Goal: Complete application form: Complete application form

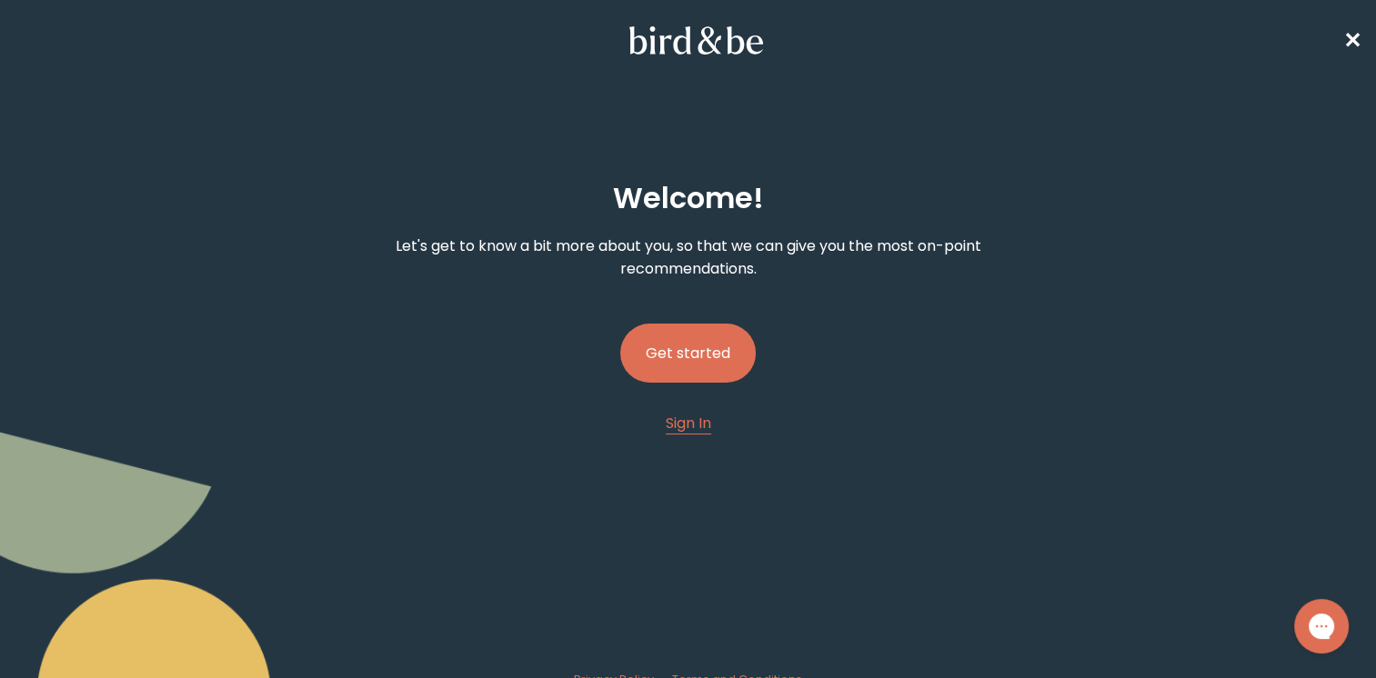
click at [690, 347] on button "Get started" at bounding box center [688, 353] width 136 height 59
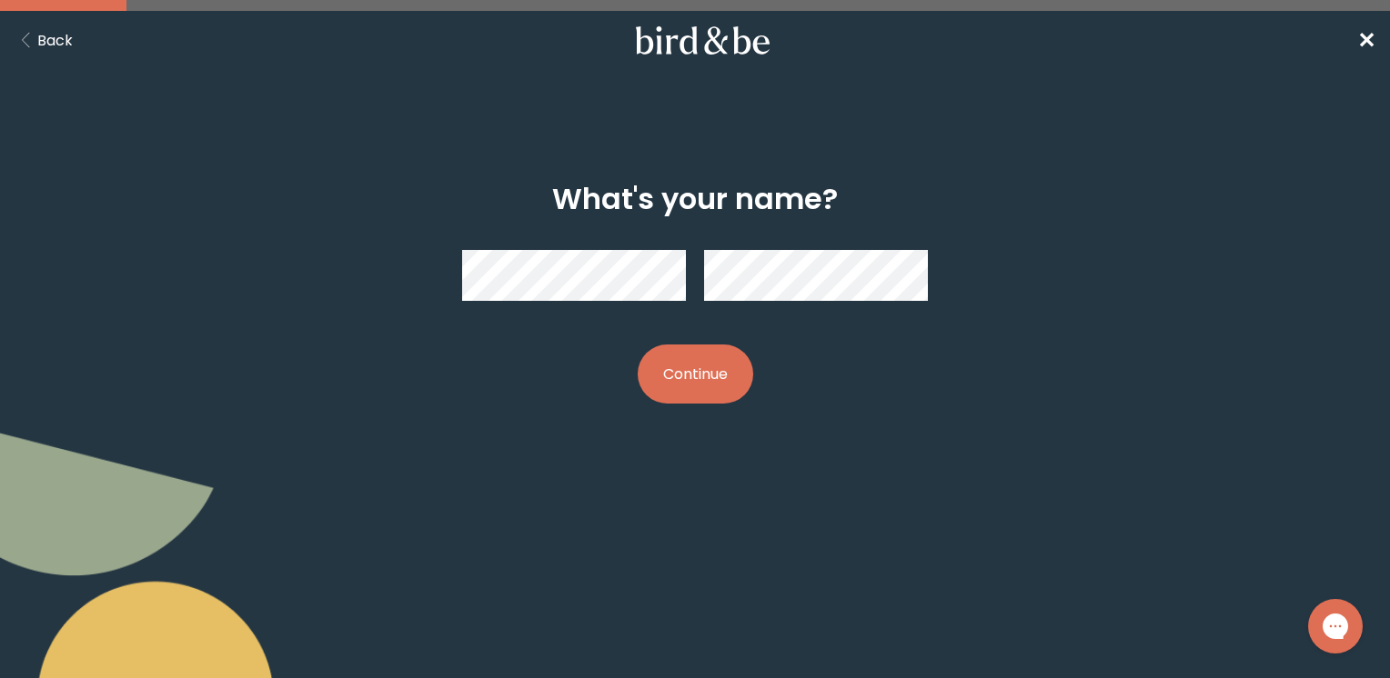
click at [698, 338] on div "What's your name? Continue" at bounding box center [695, 293] width 666 height 280
click at [691, 373] on button "Continue" at bounding box center [696, 374] width 116 height 59
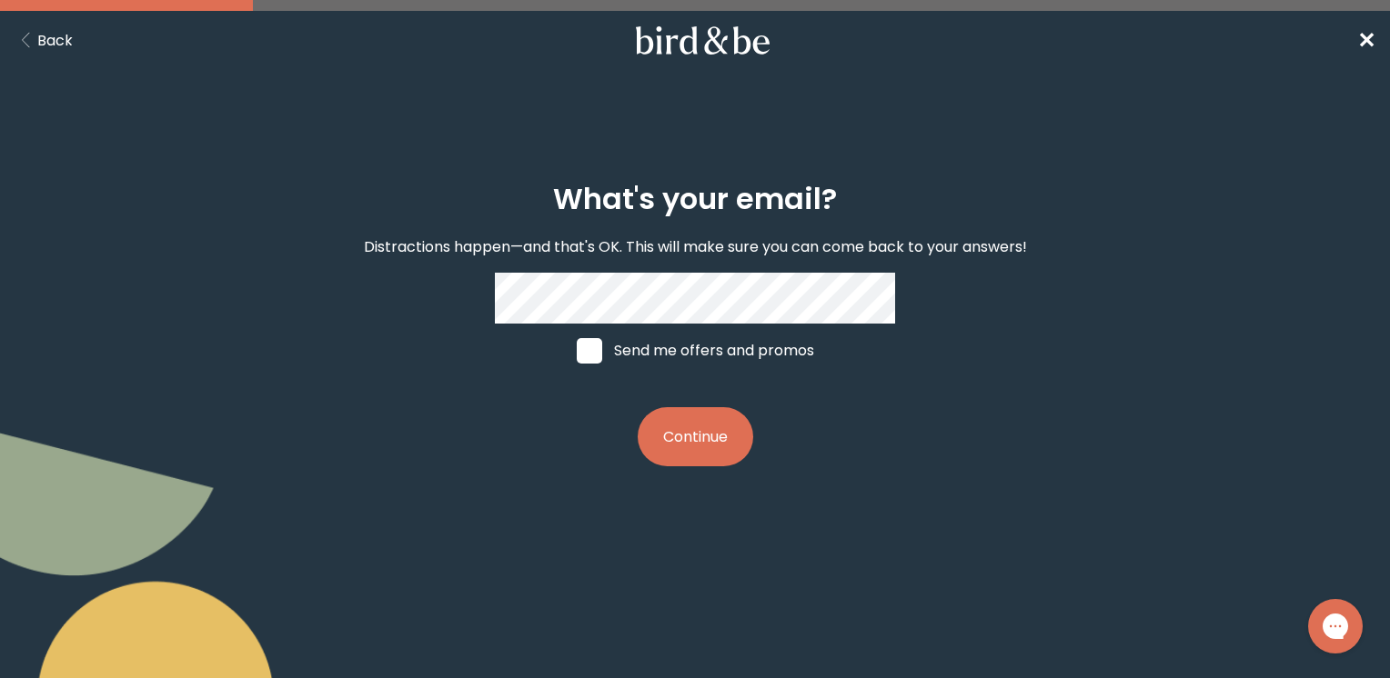
click at [669, 439] on button "Continue" at bounding box center [696, 436] width 116 height 59
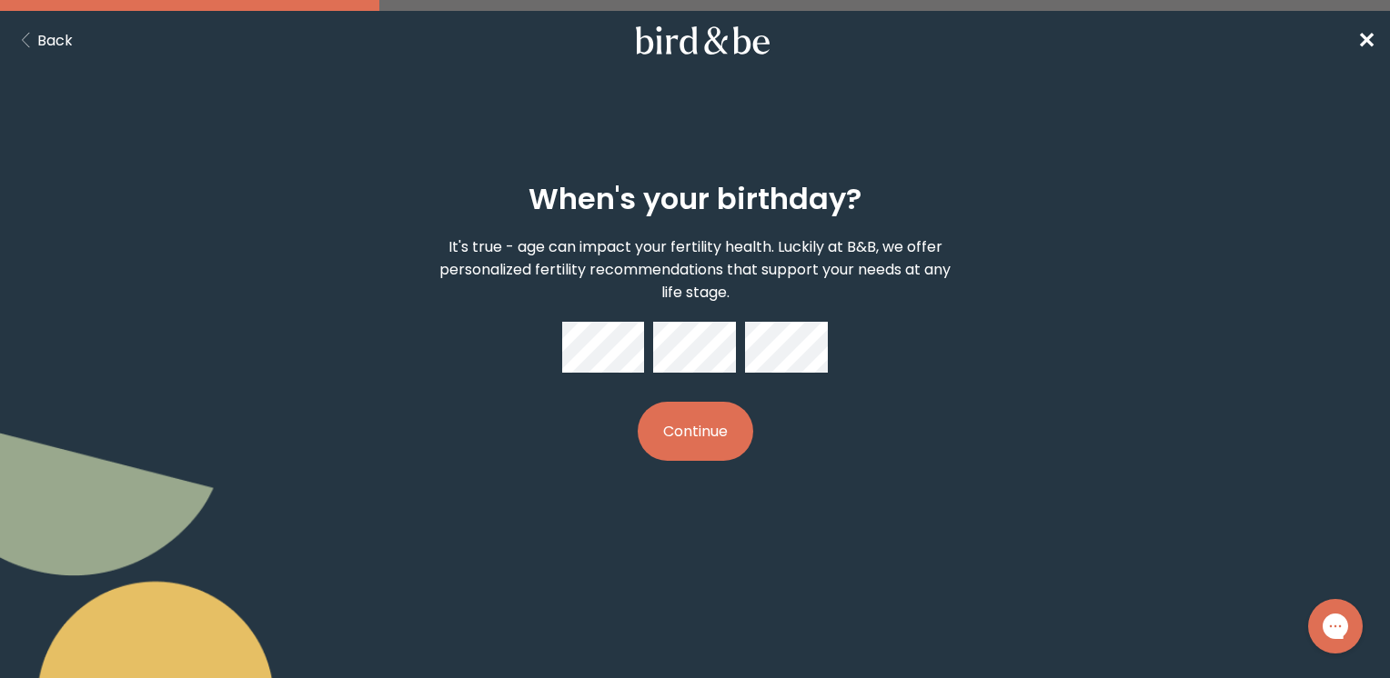
click at [706, 419] on button "Continue" at bounding box center [696, 431] width 116 height 59
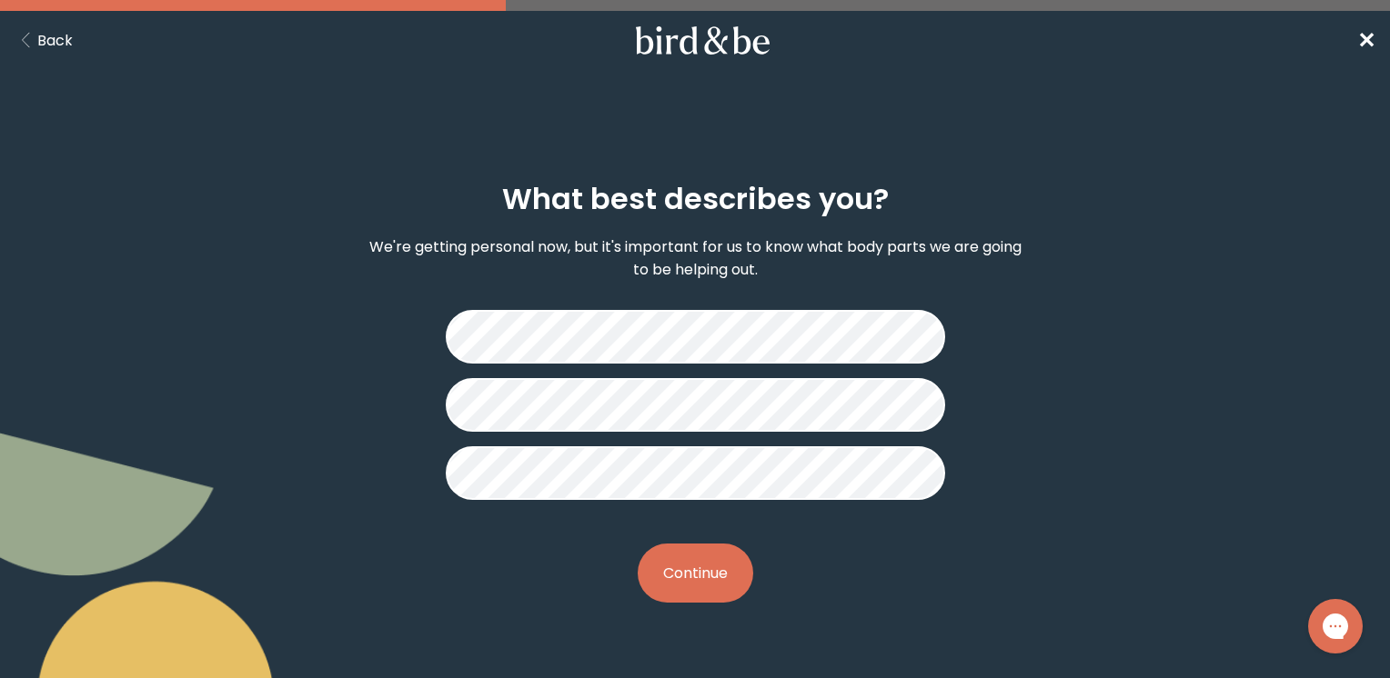
click at [675, 562] on button "Continue" at bounding box center [696, 573] width 116 height 59
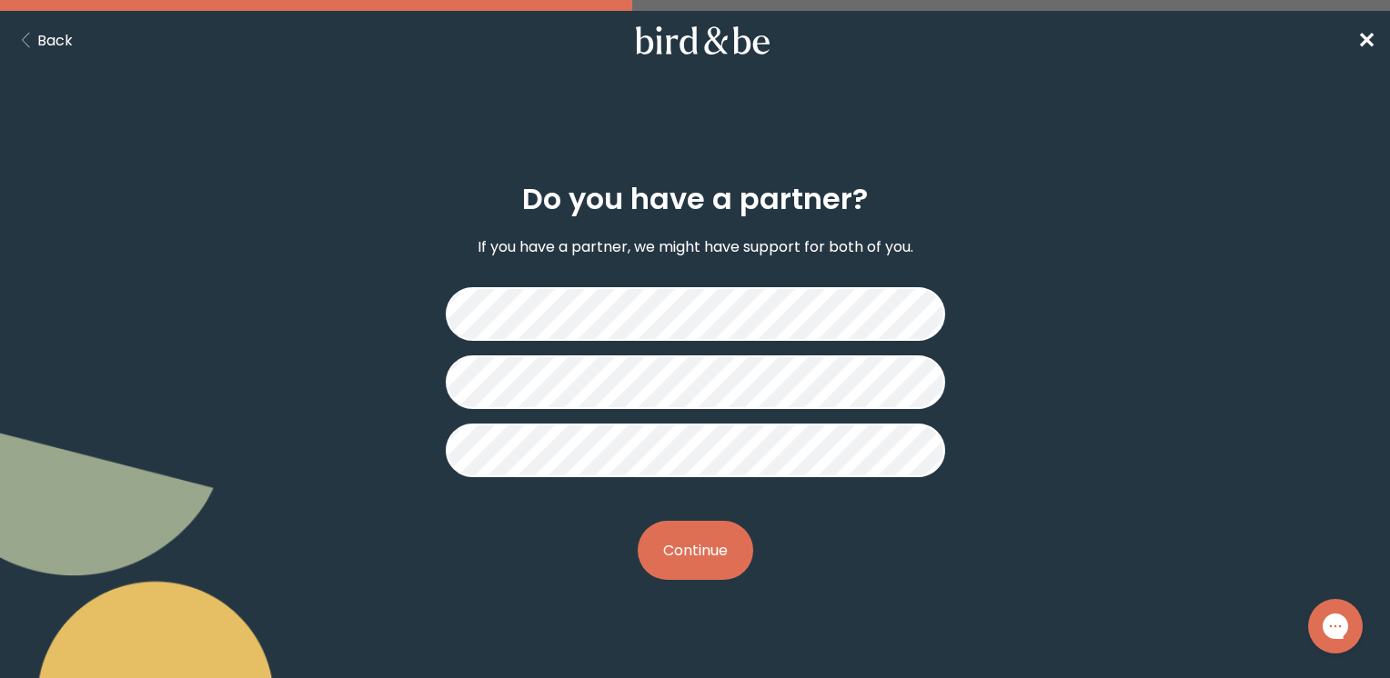
click at [697, 565] on button "Continue" at bounding box center [696, 550] width 116 height 59
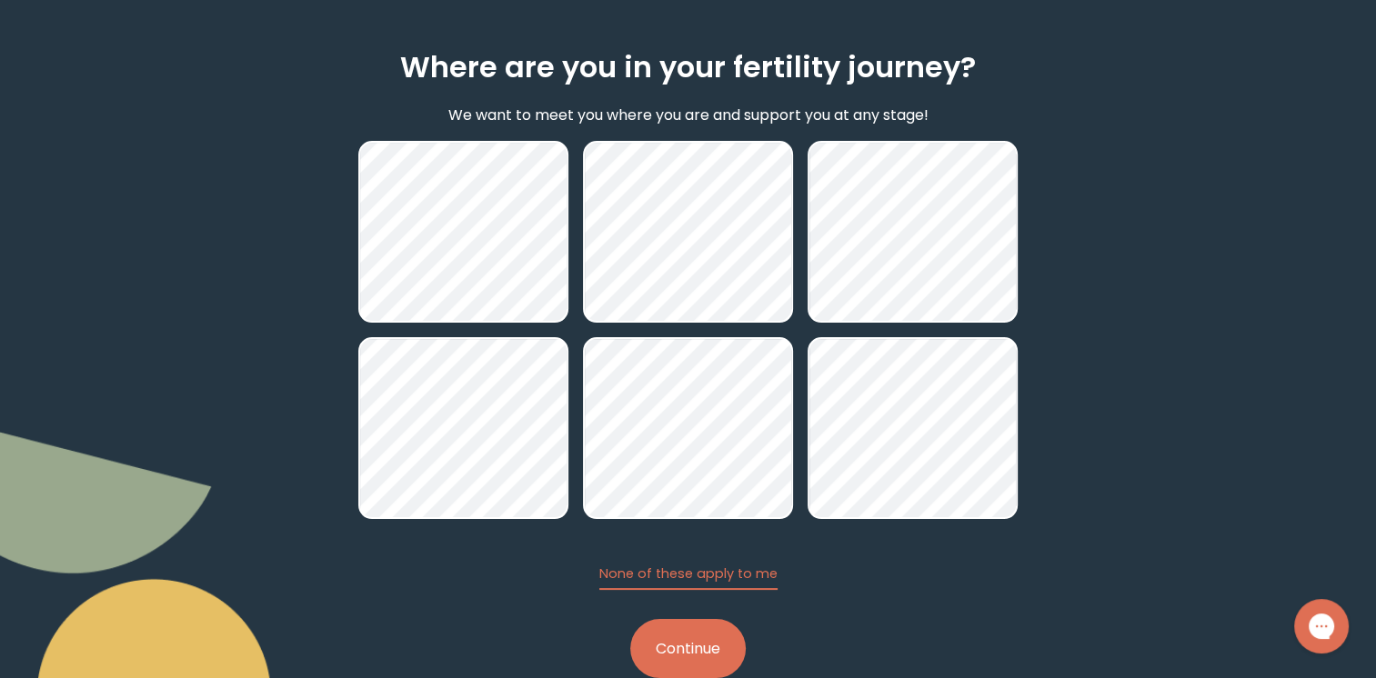
scroll to position [136, 0]
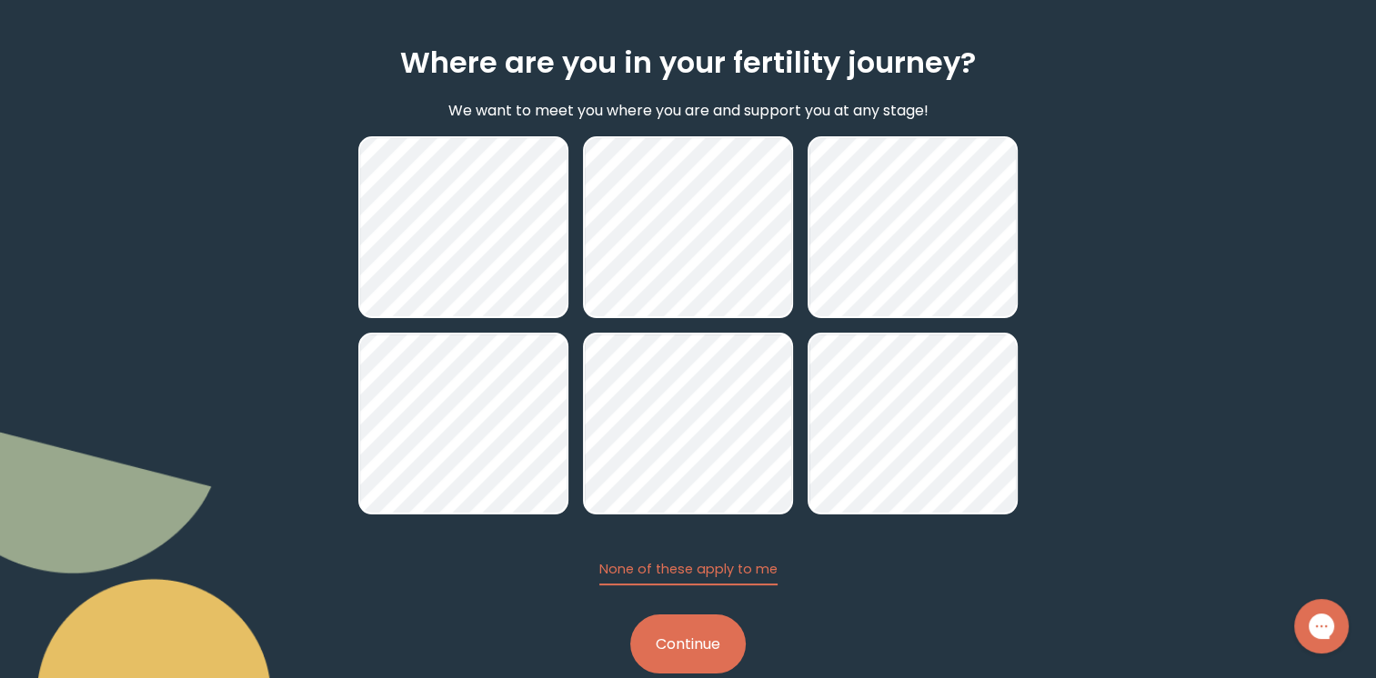
click at [678, 628] on button "Continue" at bounding box center [688, 644] width 116 height 59
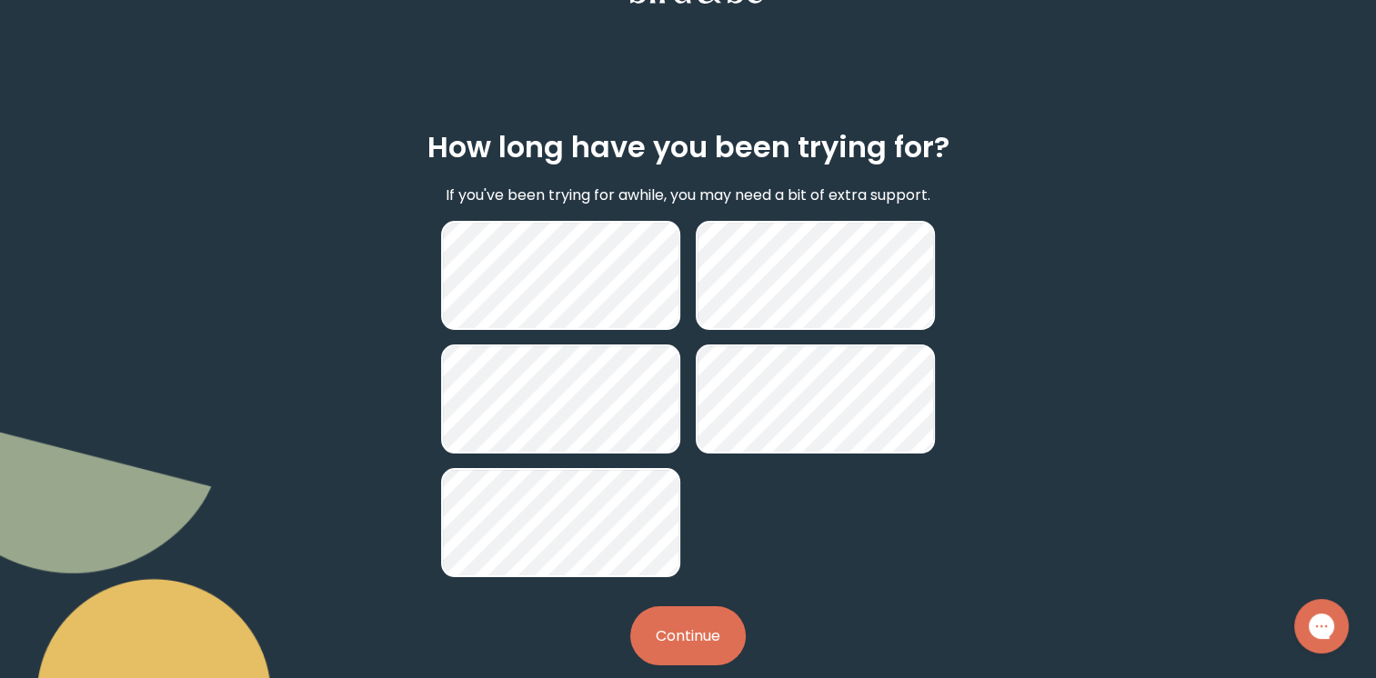
scroll to position [80, 0]
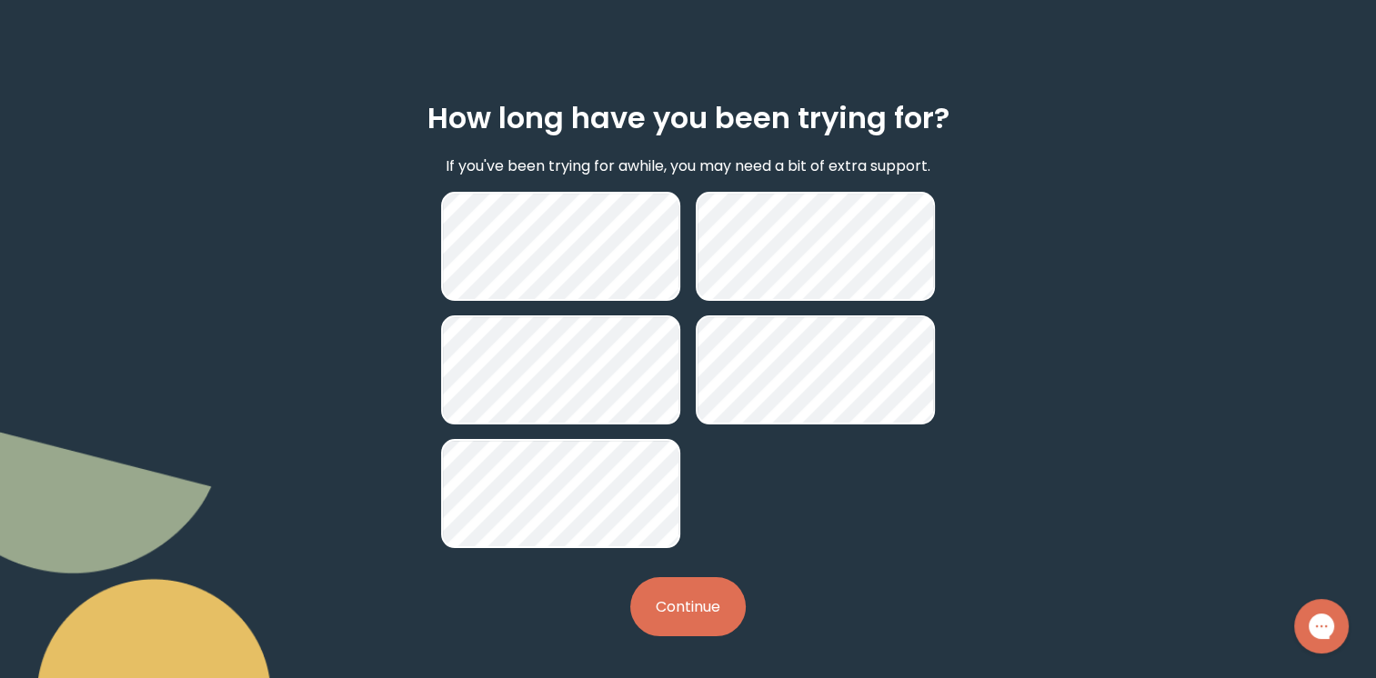
click at [659, 616] on button "Continue" at bounding box center [688, 607] width 116 height 59
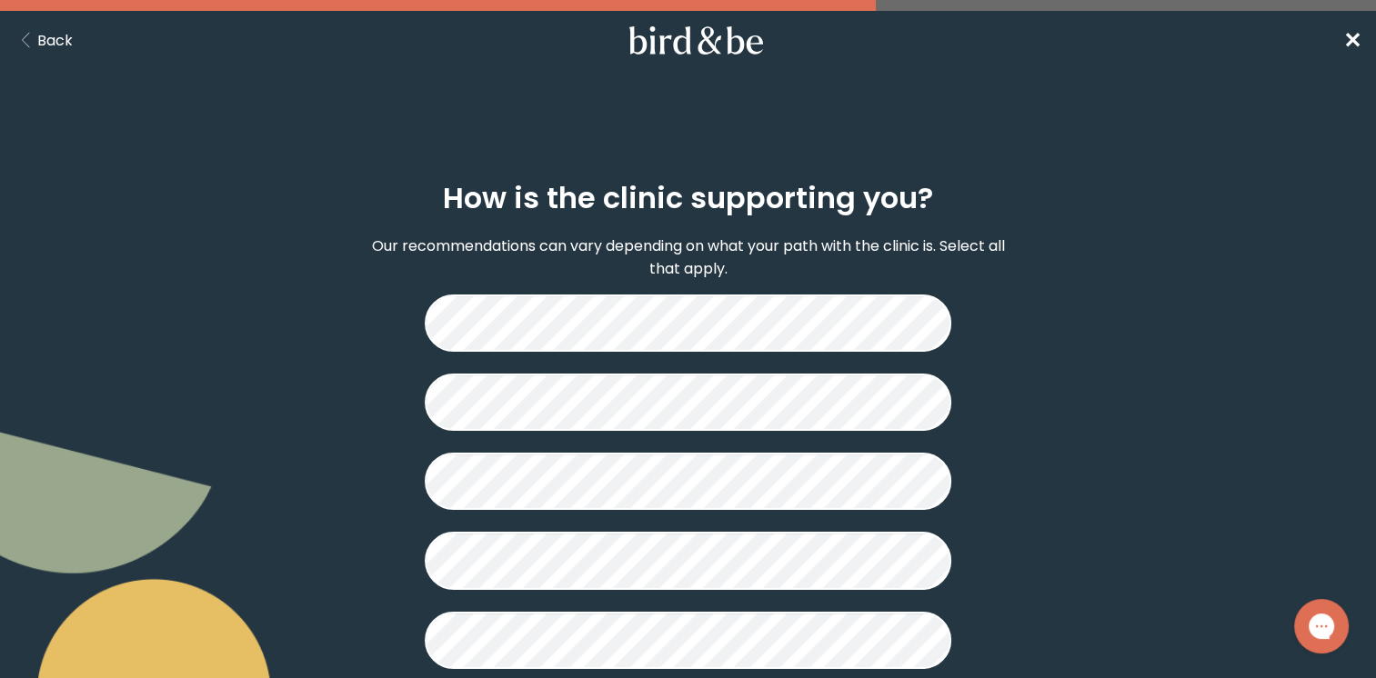
scroll to position [428, 0]
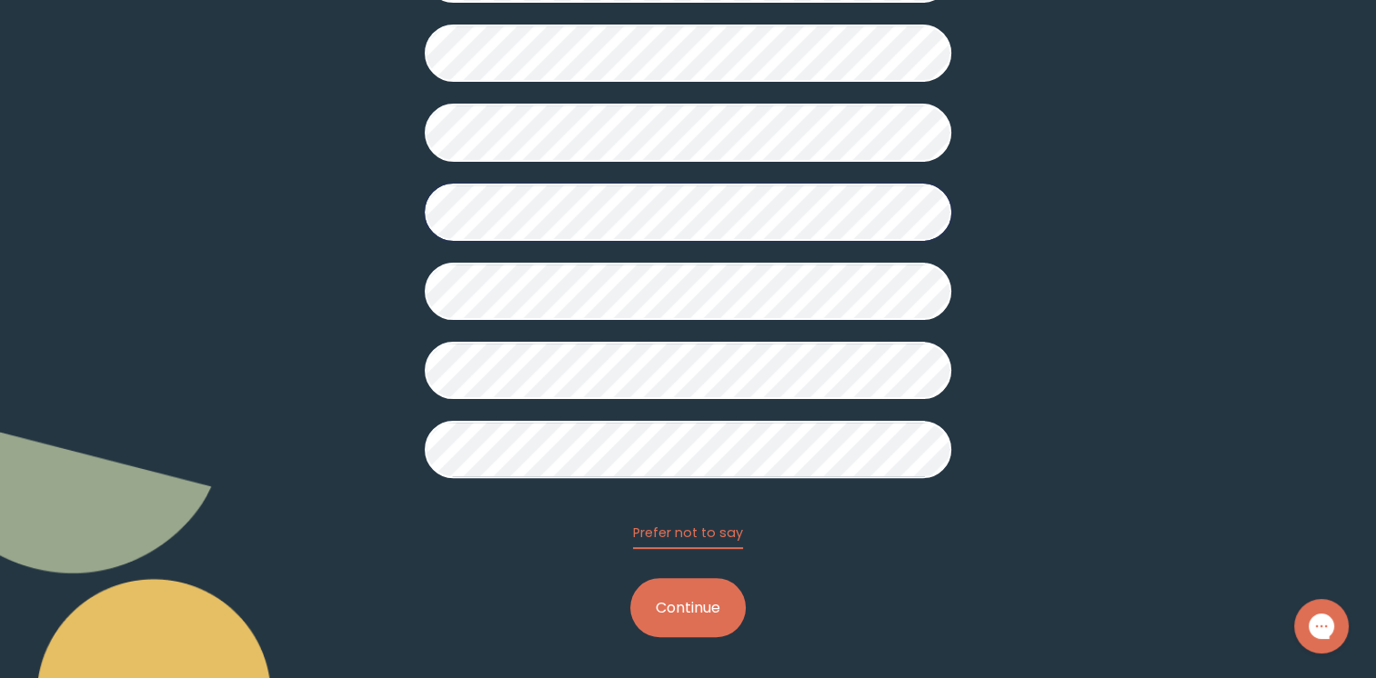
click at [705, 615] on button "Continue" at bounding box center [688, 607] width 116 height 59
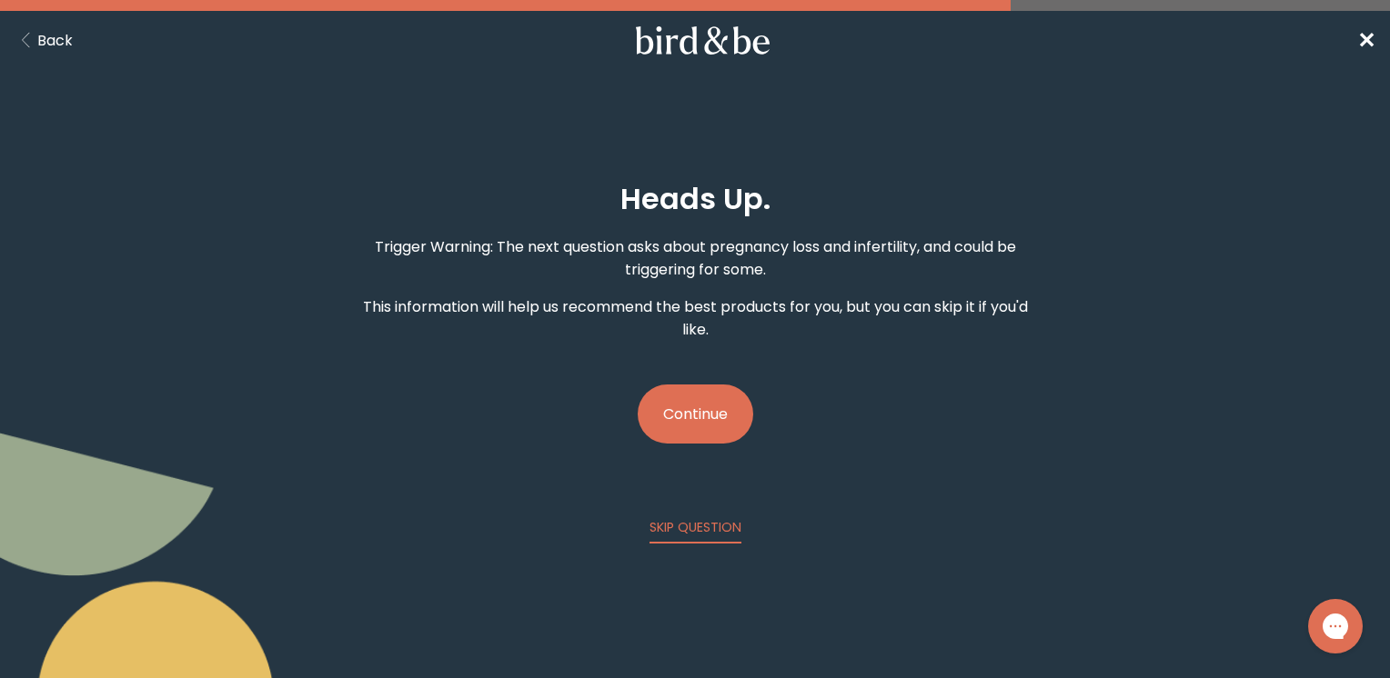
click at [709, 430] on button "Continue" at bounding box center [696, 414] width 116 height 59
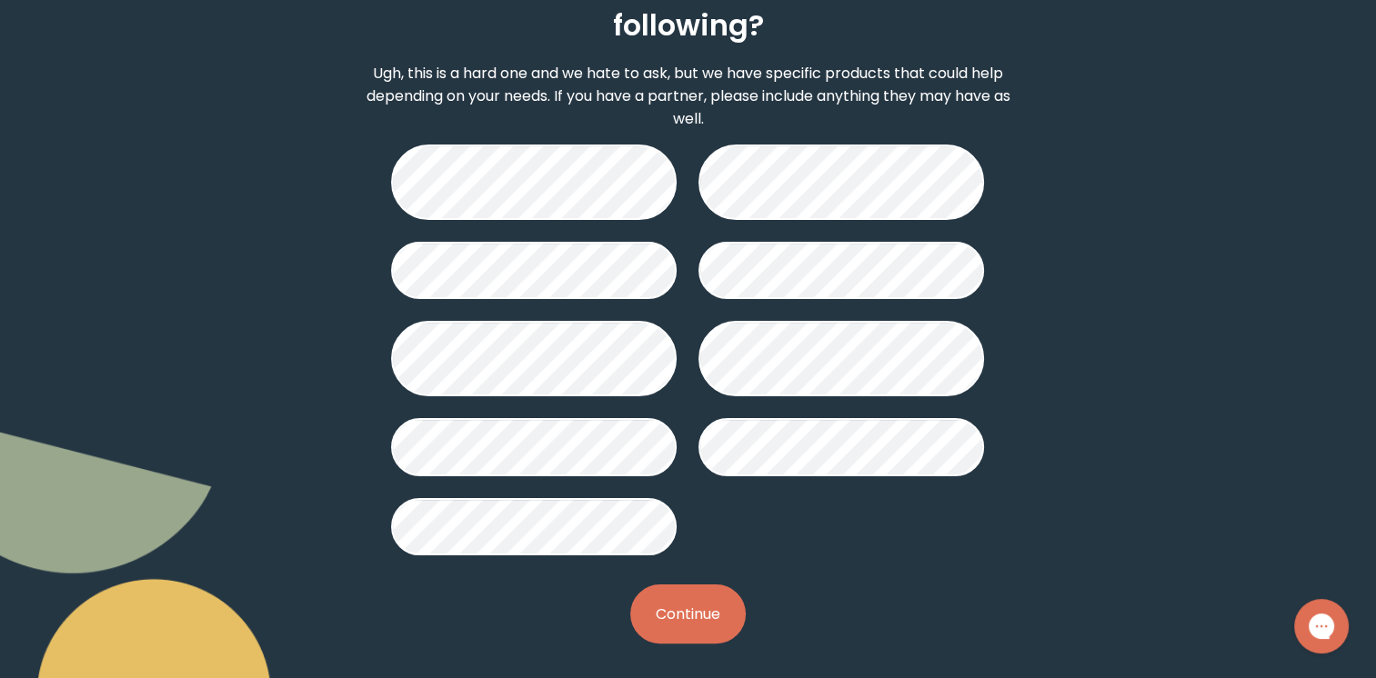
scroll to position [222, 0]
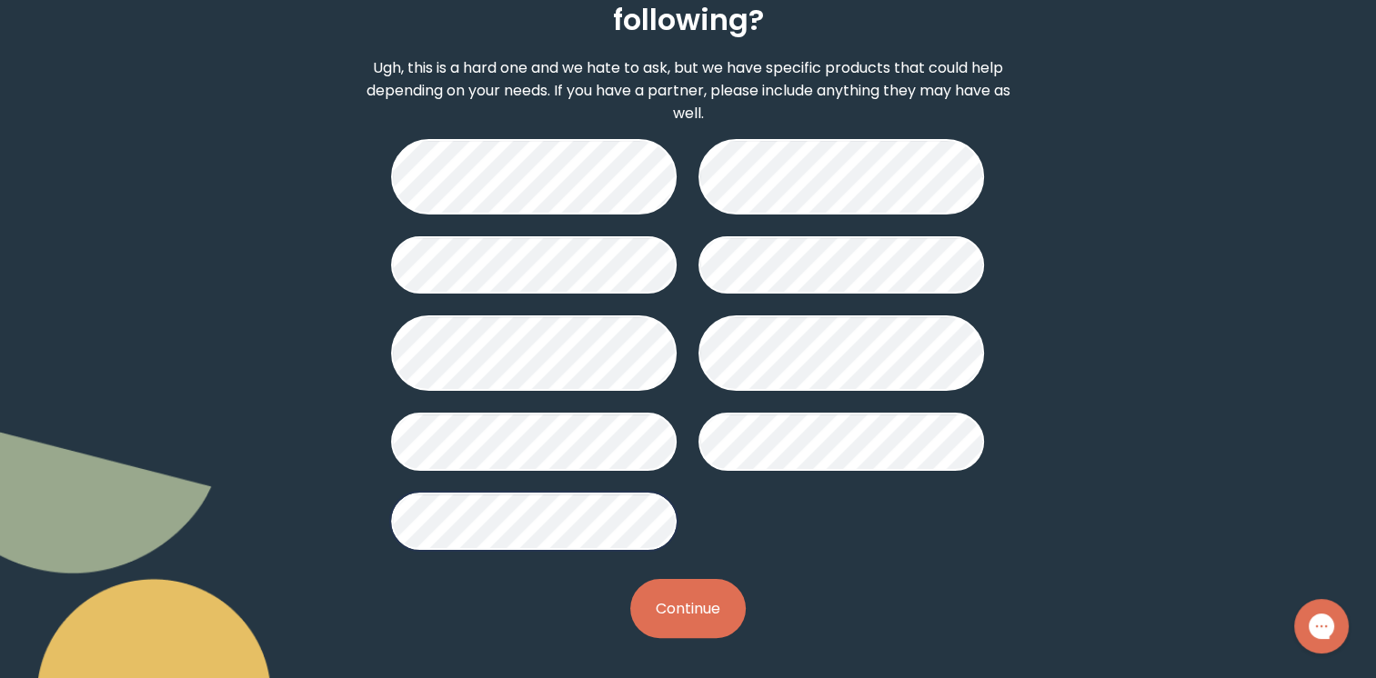
click at [691, 609] on button "Continue" at bounding box center [688, 608] width 116 height 59
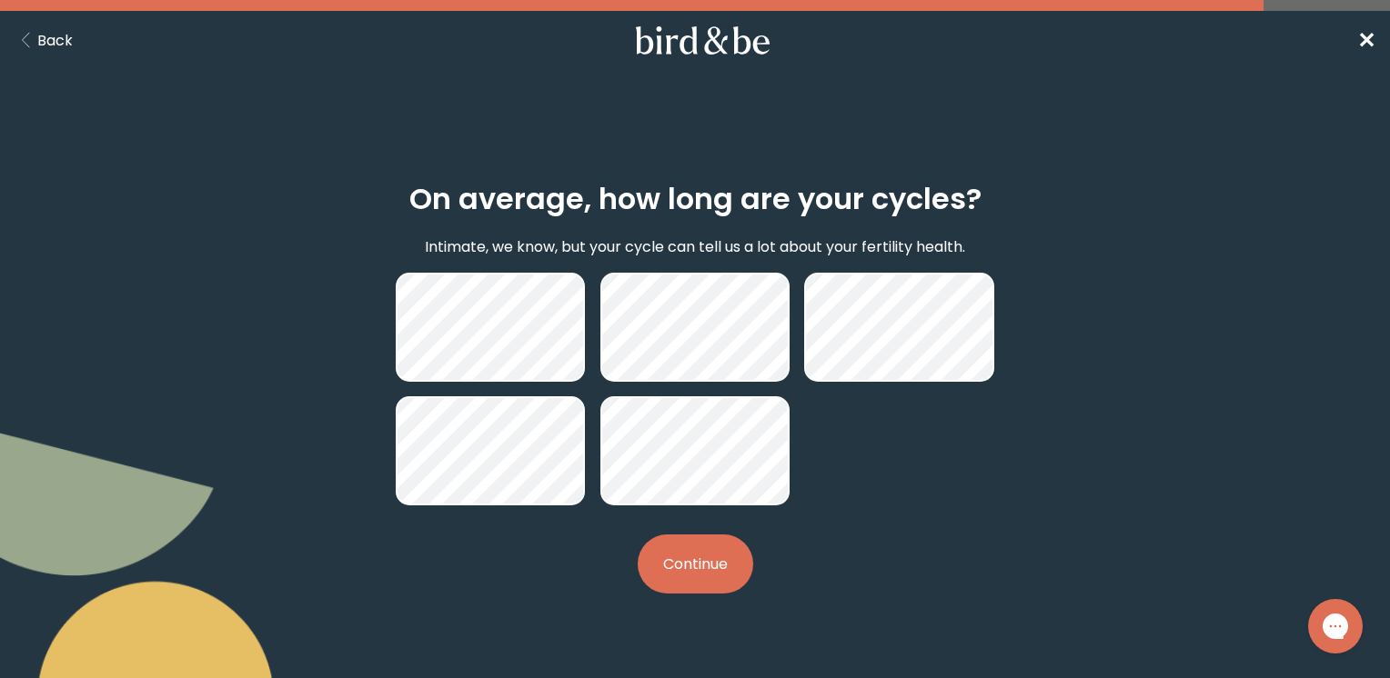
click at [675, 568] on button "Continue" at bounding box center [696, 564] width 116 height 59
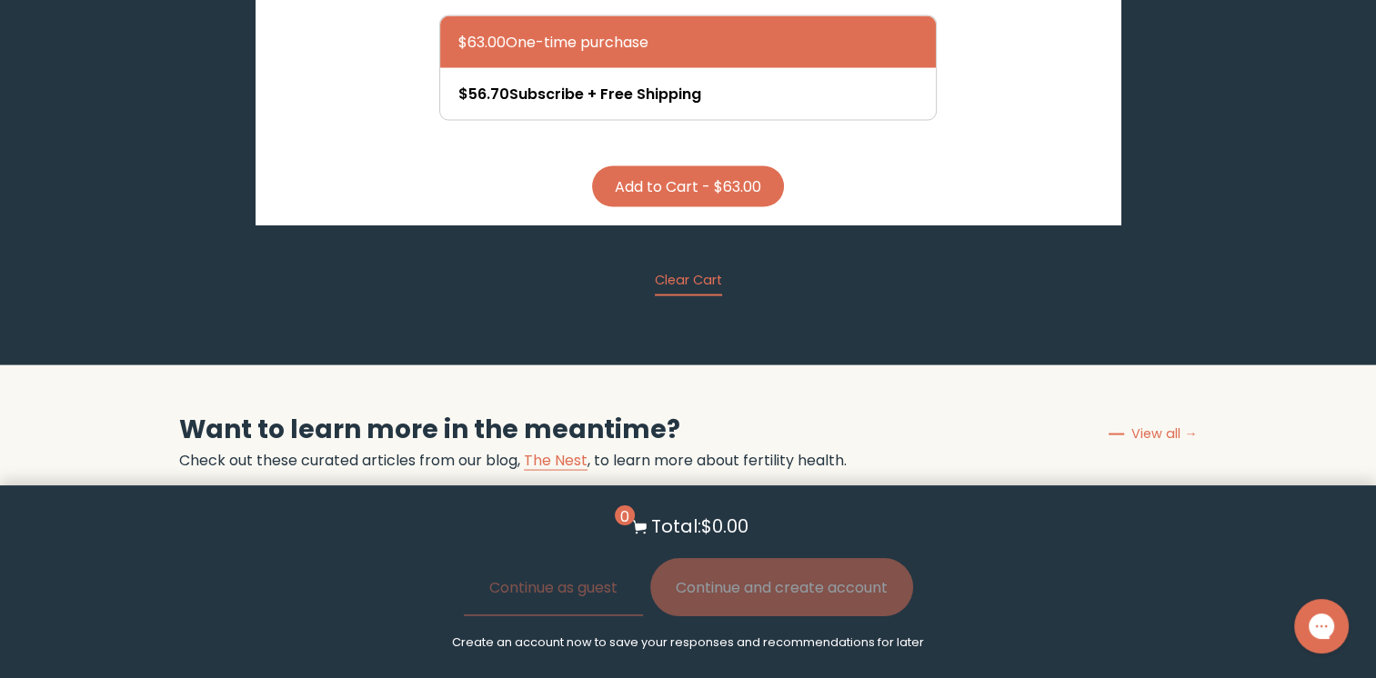
scroll to position [3471, 0]
